Goal: Information Seeking & Learning: Learn about a topic

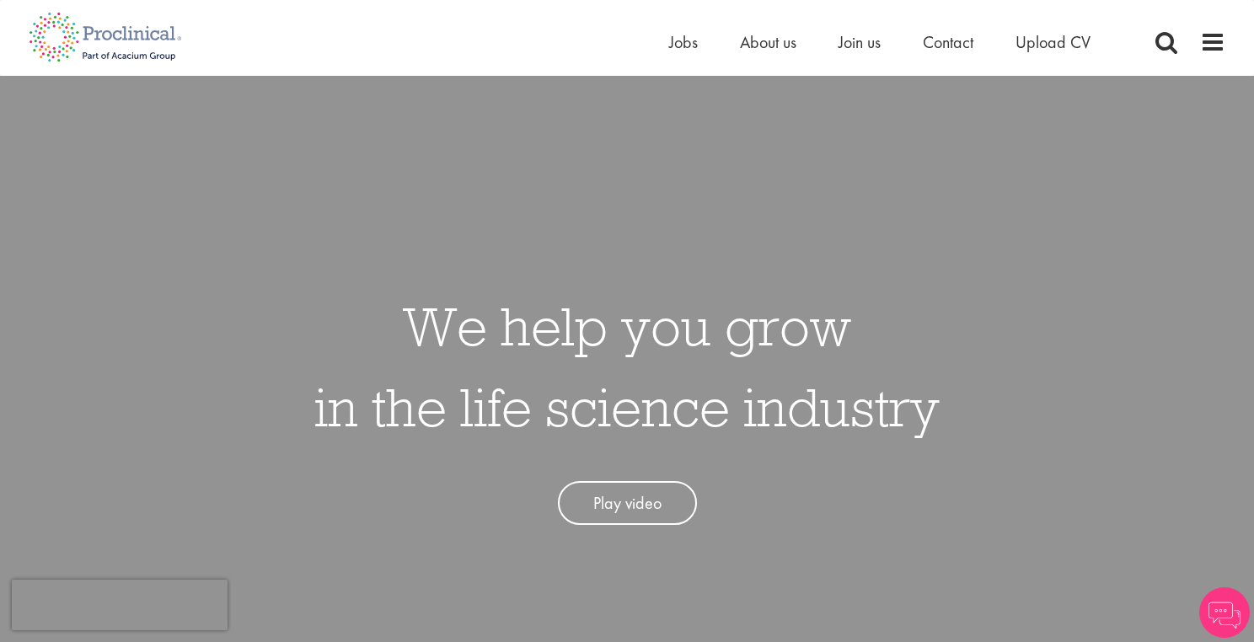
scroll to position [29, 0]
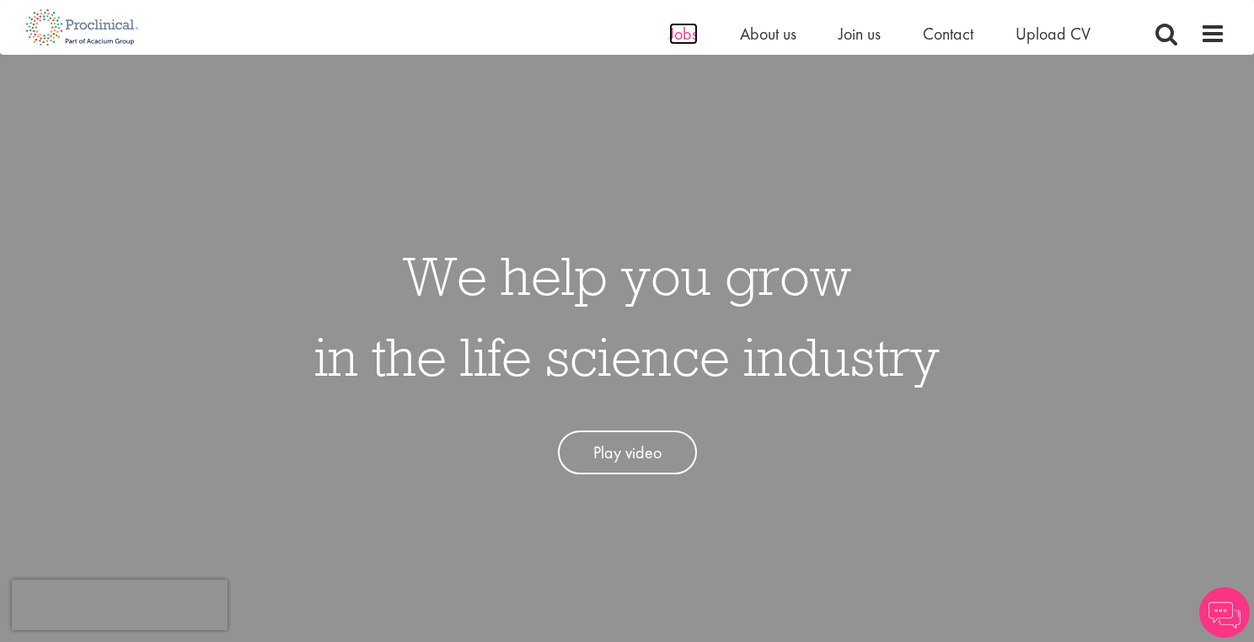
click at [677, 29] on span "Jobs" at bounding box center [683, 34] width 29 height 22
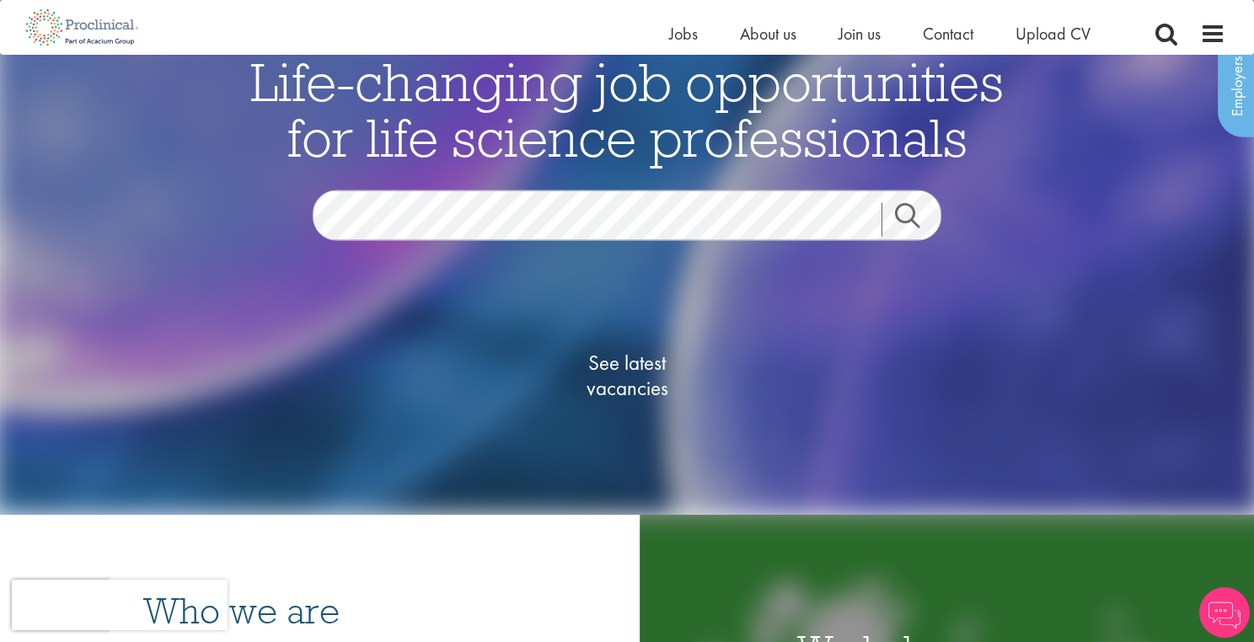
scroll to position [99, 0]
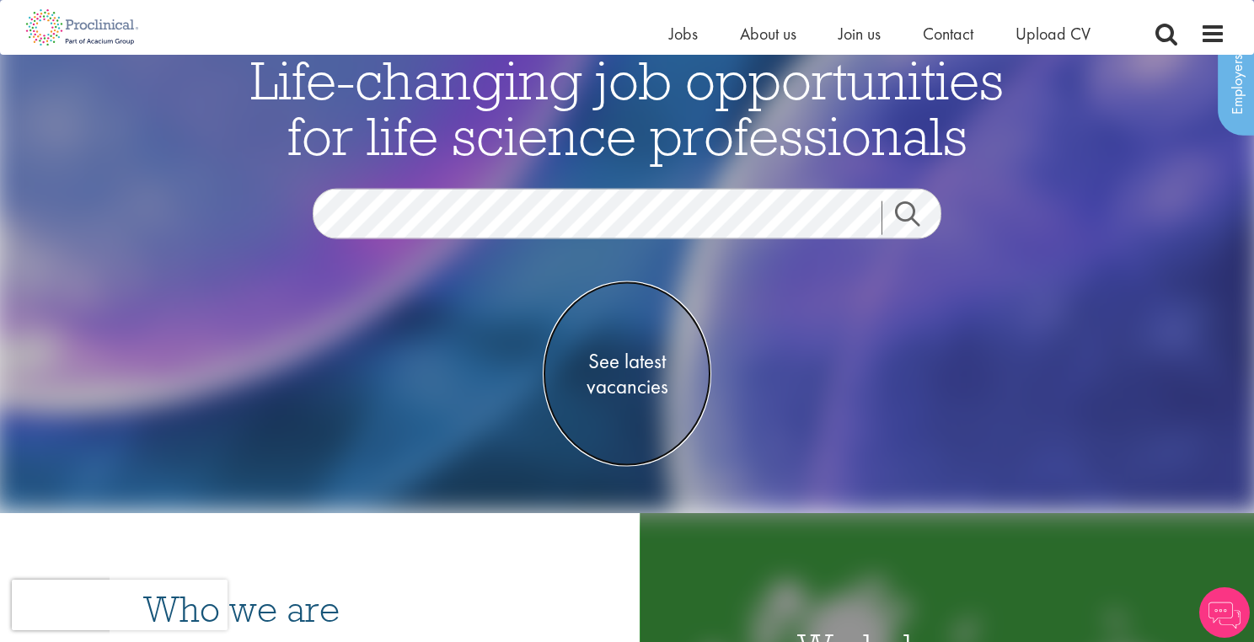
click at [641, 374] on span "See latest vacancies" at bounding box center [627, 374] width 169 height 51
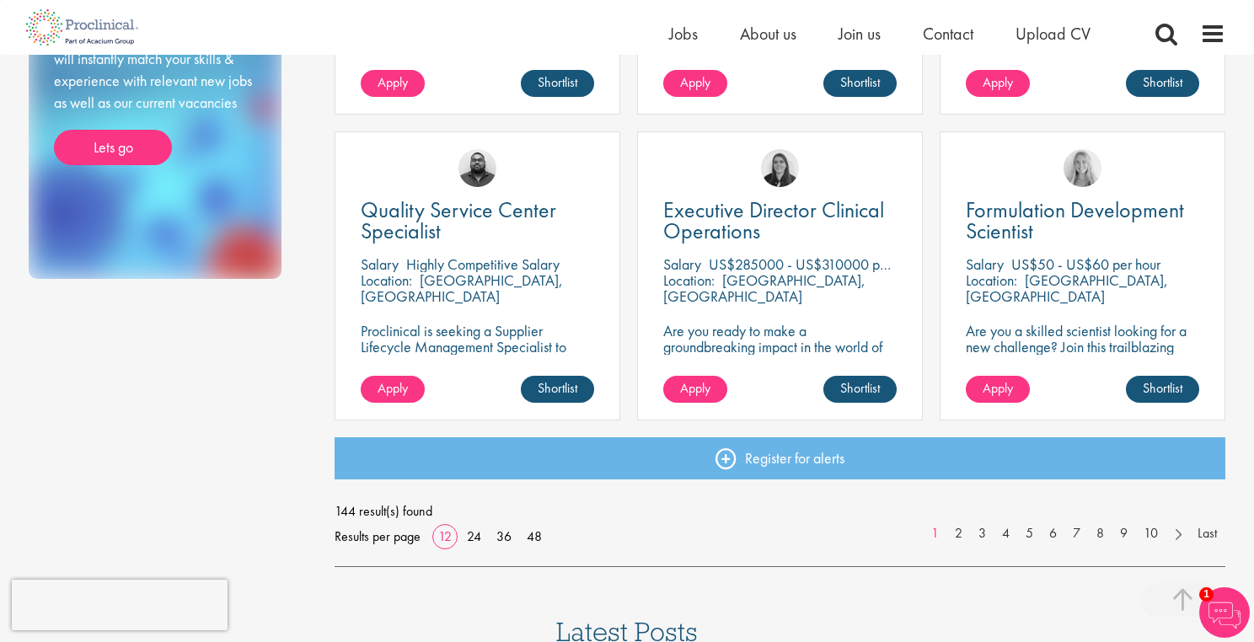
scroll to position [1168, 0]
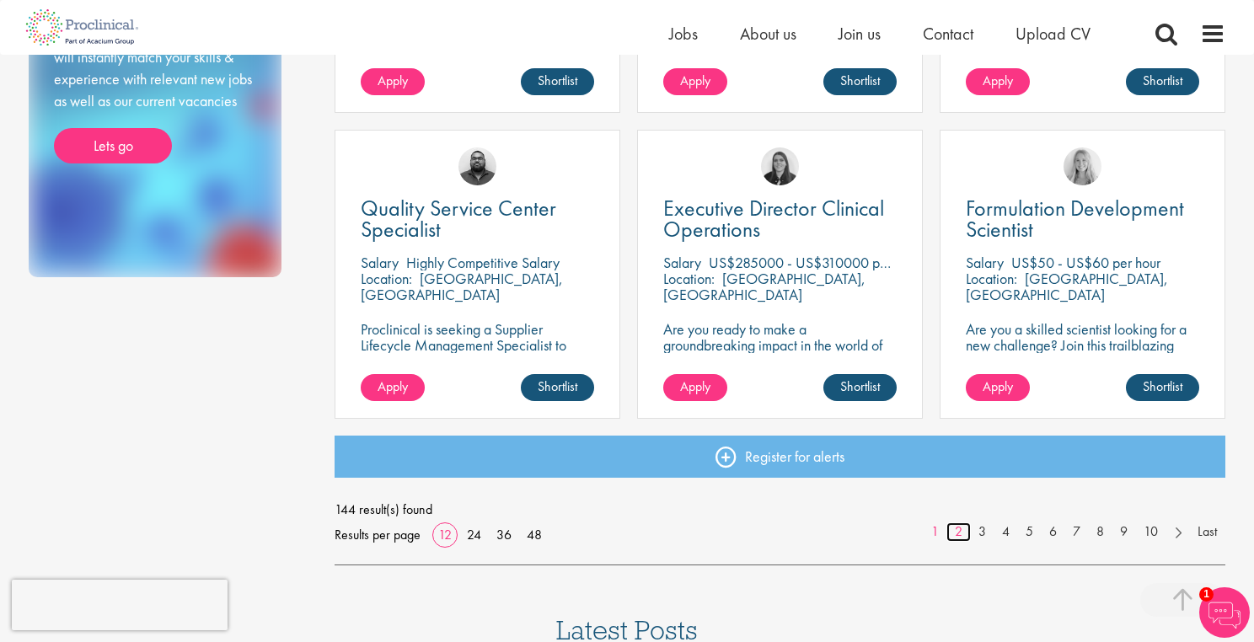
click at [961, 531] on link "2" at bounding box center [958, 531] width 24 height 19
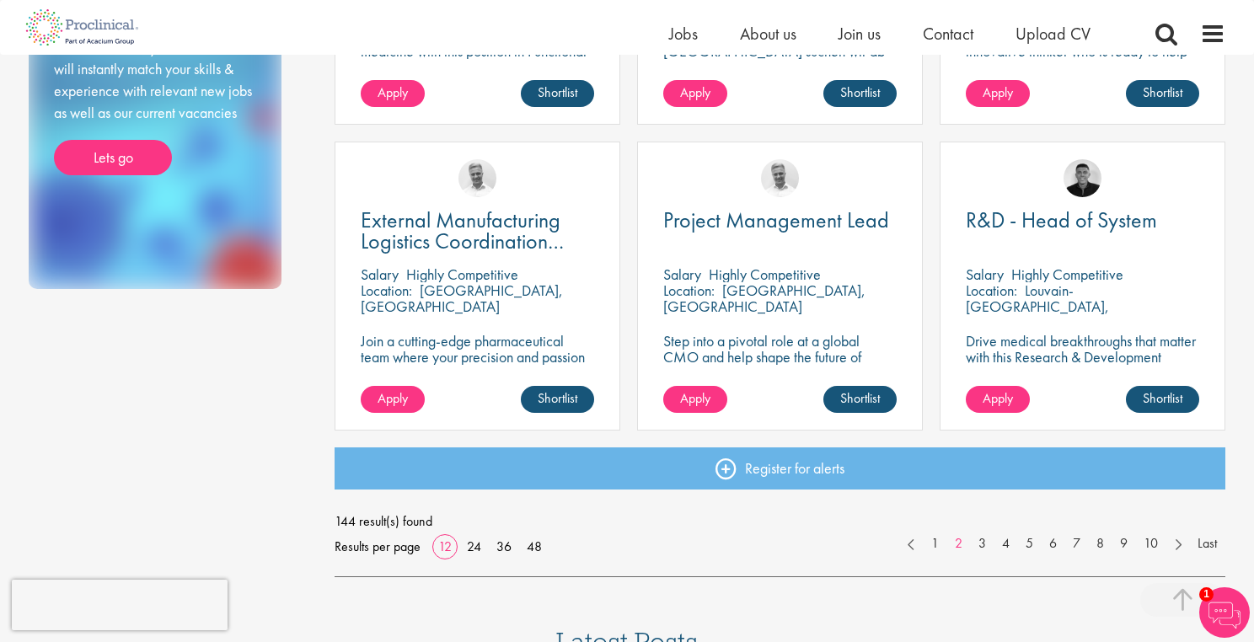
scroll to position [1151, 0]
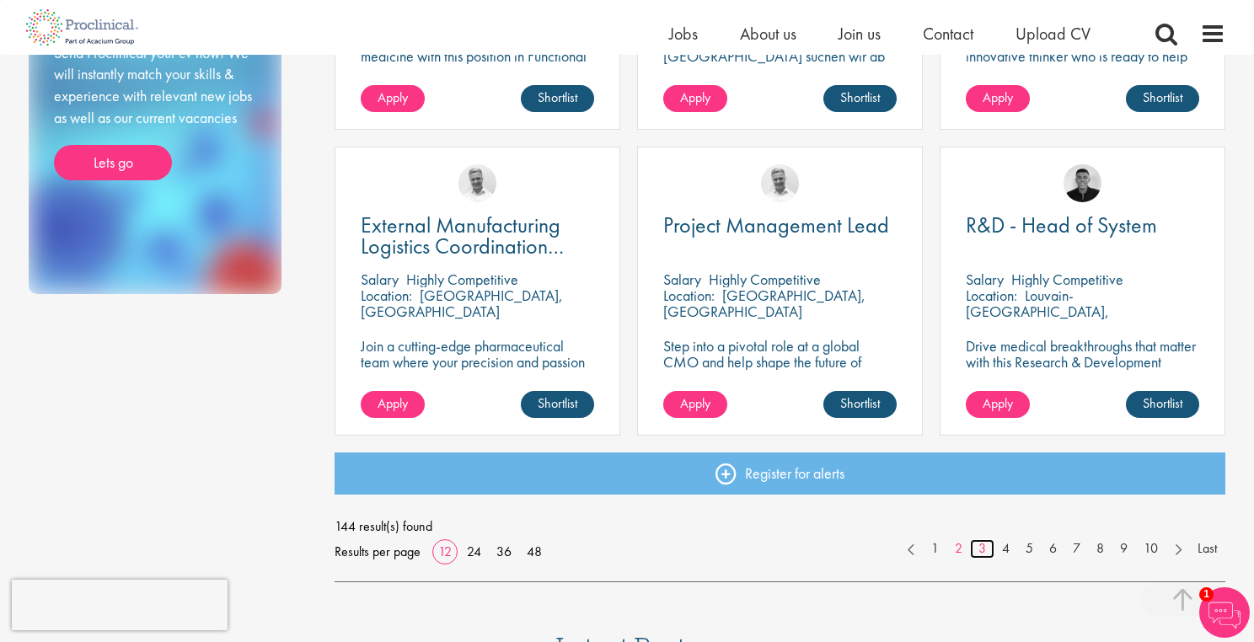
click at [982, 550] on link "3" at bounding box center [982, 548] width 24 height 19
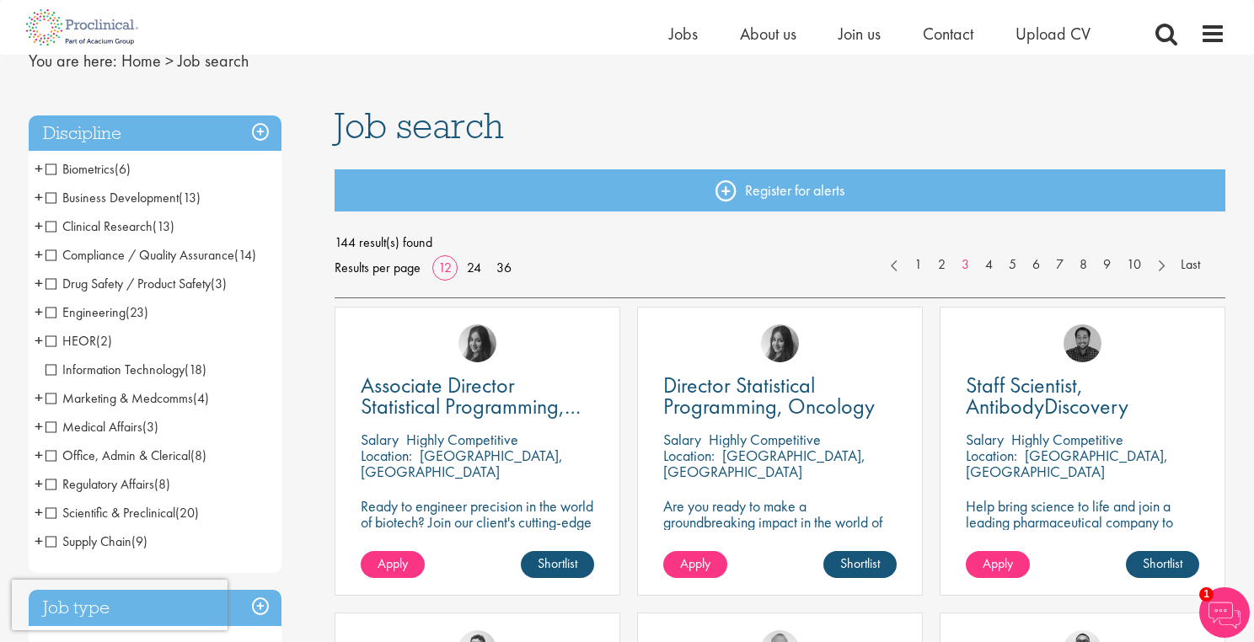
scroll to position [113, 0]
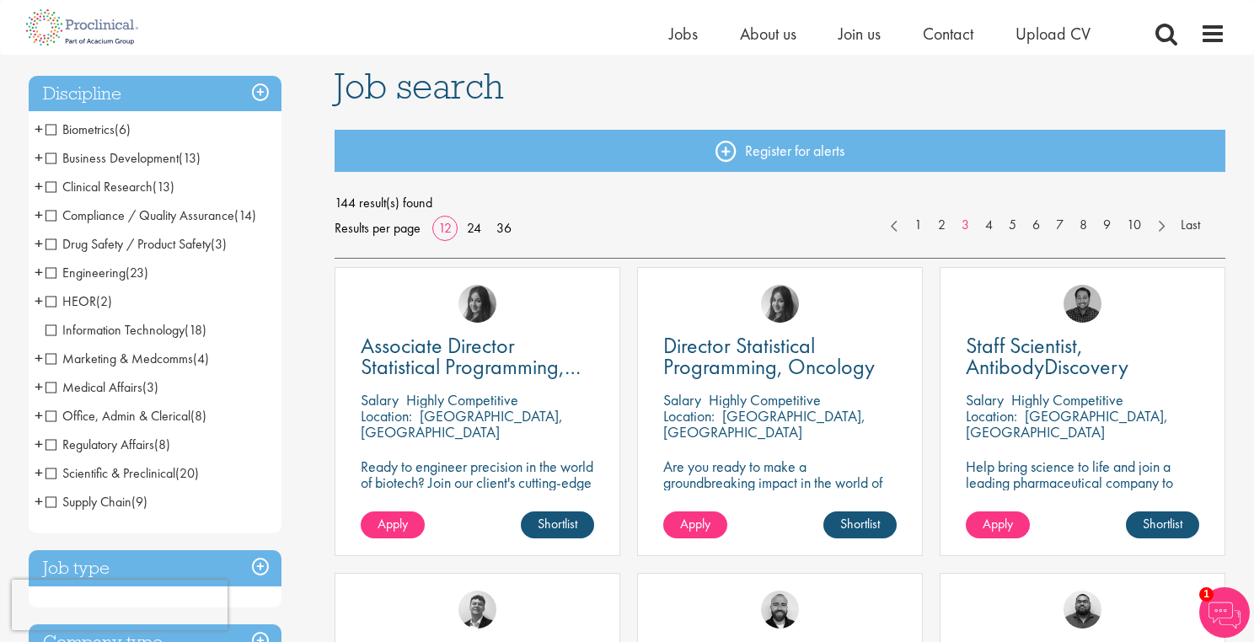
click at [120, 390] on span "Medical Affairs" at bounding box center [94, 387] width 97 height 18
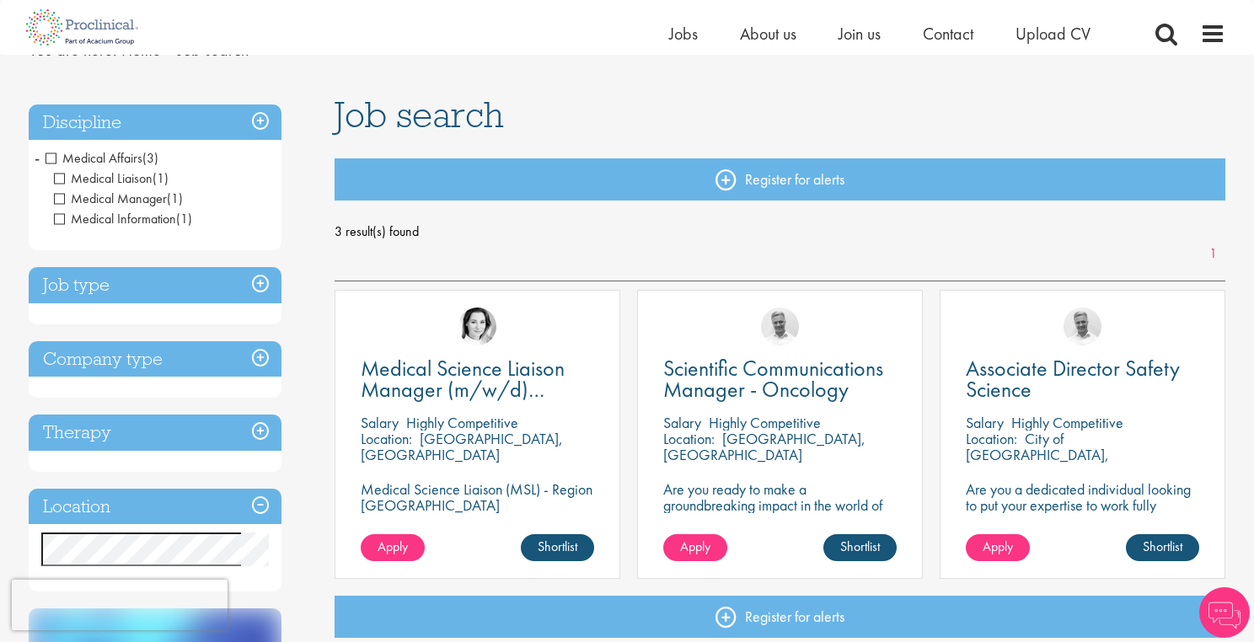
scroll to position [85, 0]
